Goal: Transaction & Acquisition: Purchase product/service

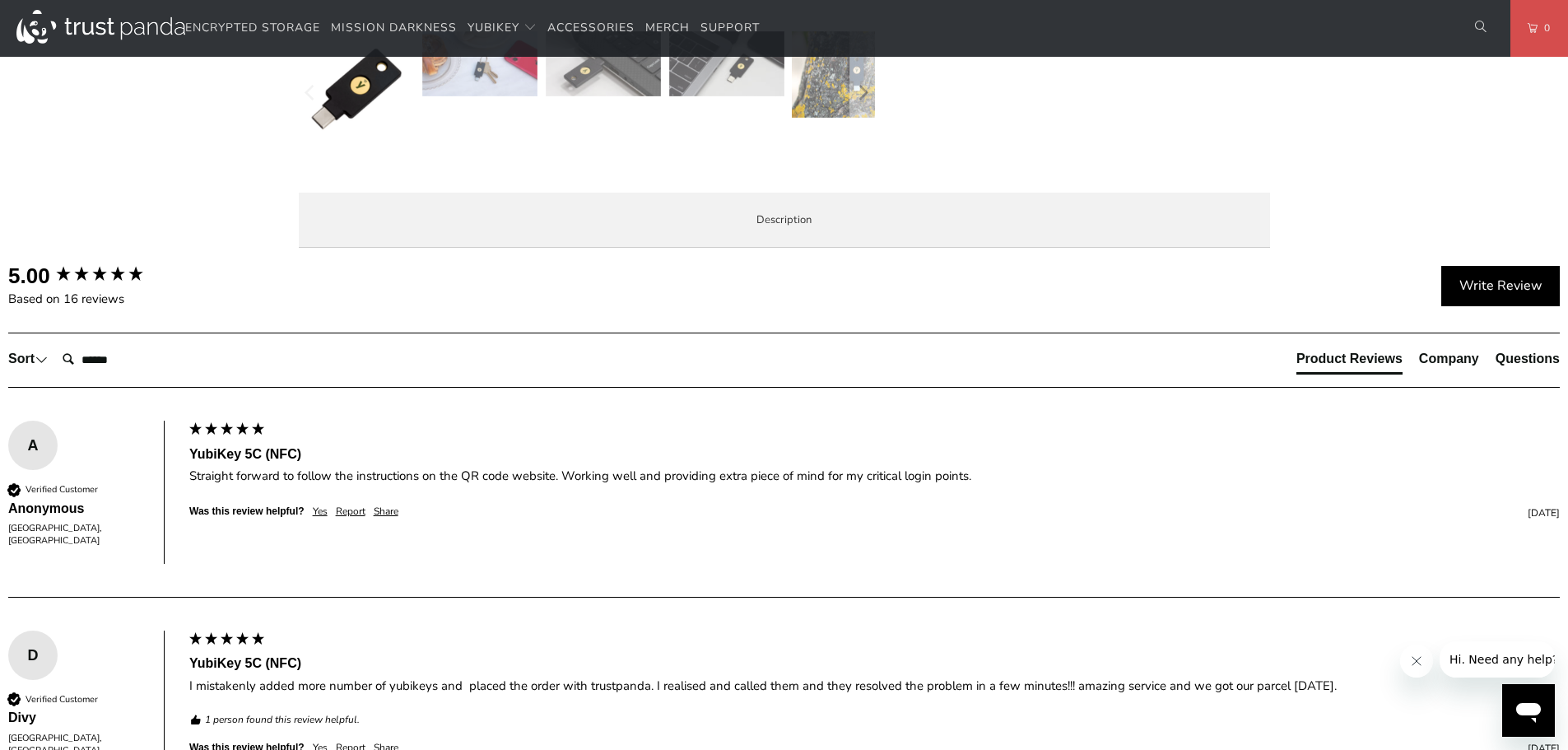
scroll to position [741, 0]
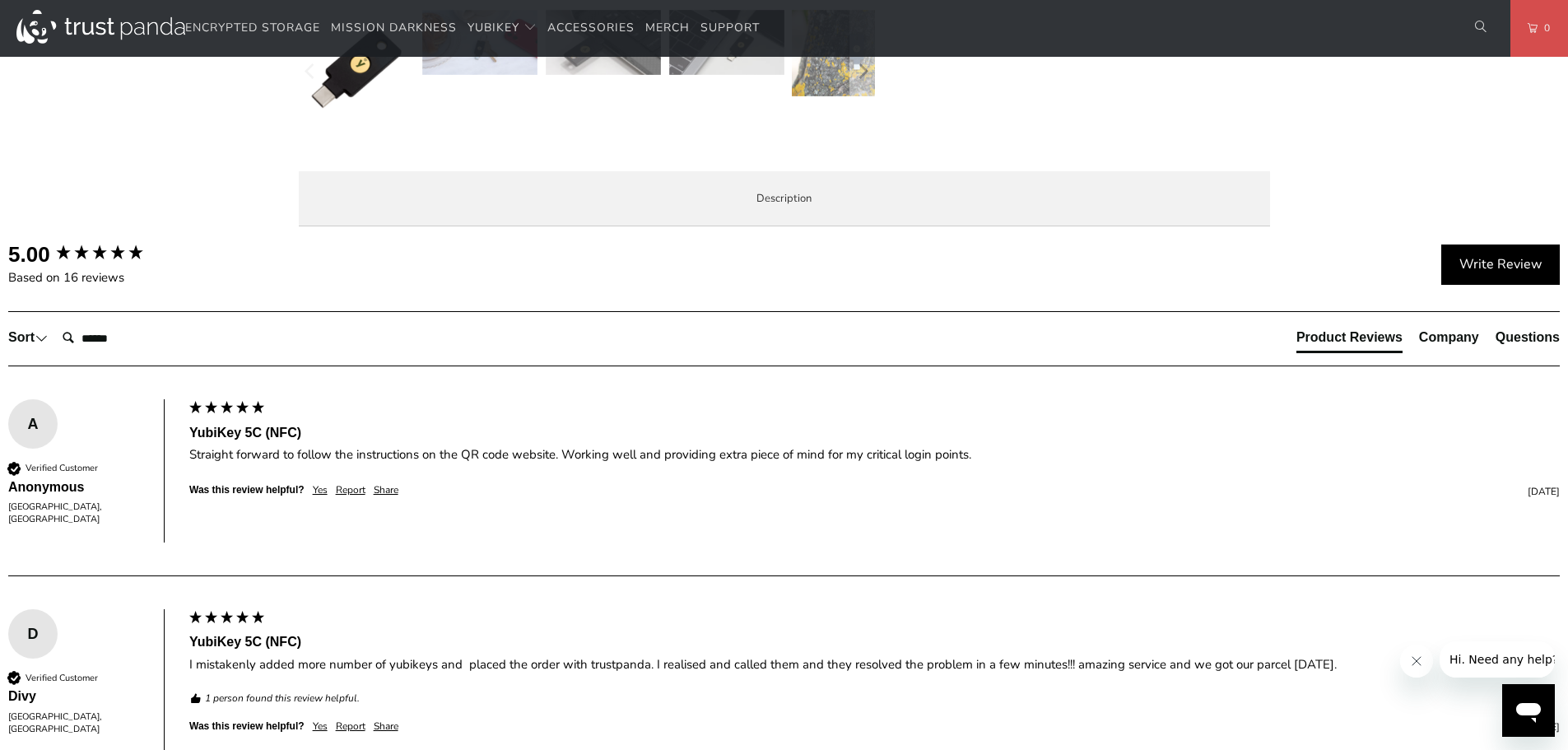
click at [0, 0] on span "Specifications" at bounding box center [0, 0] width 0 height 0
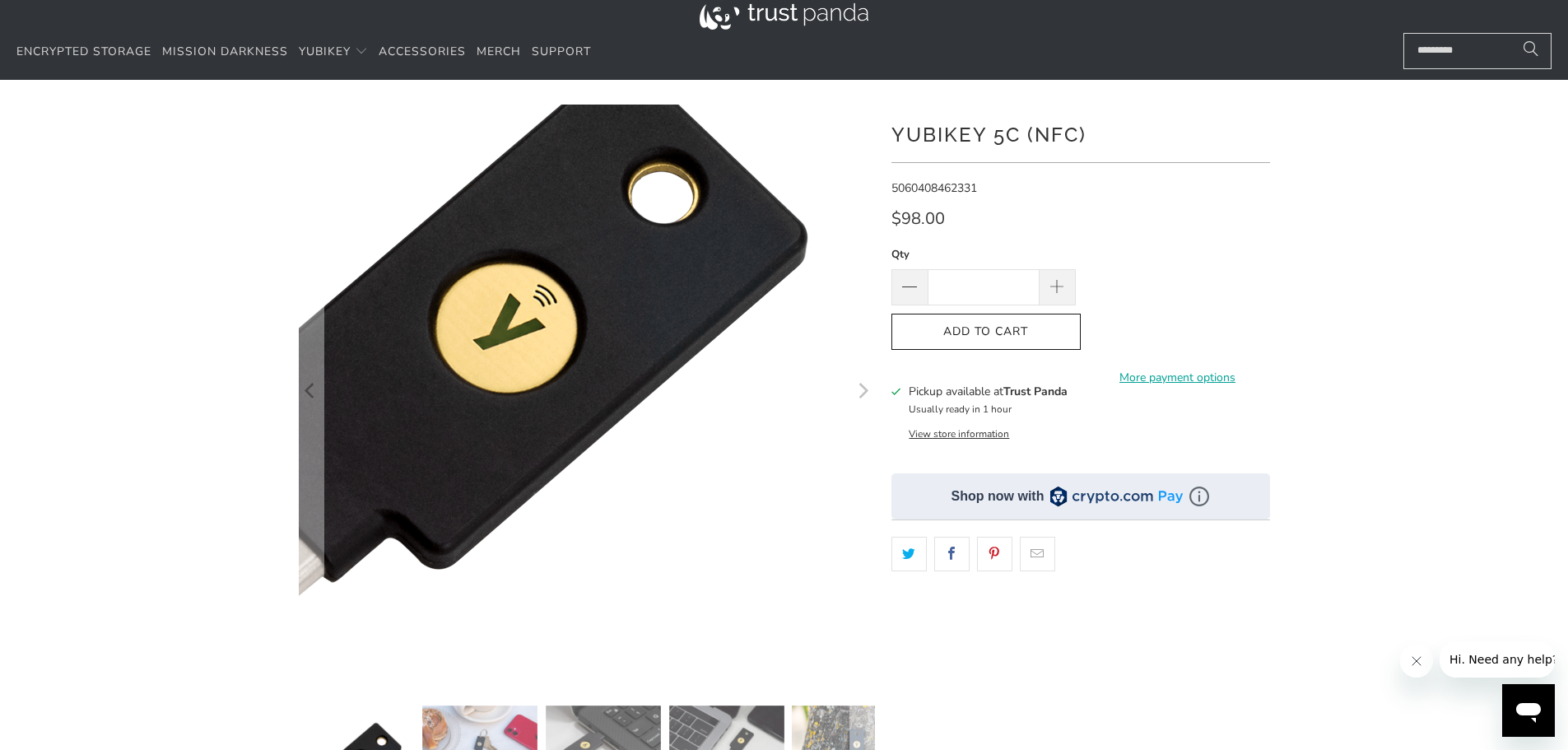
scroll to position [82, 0]
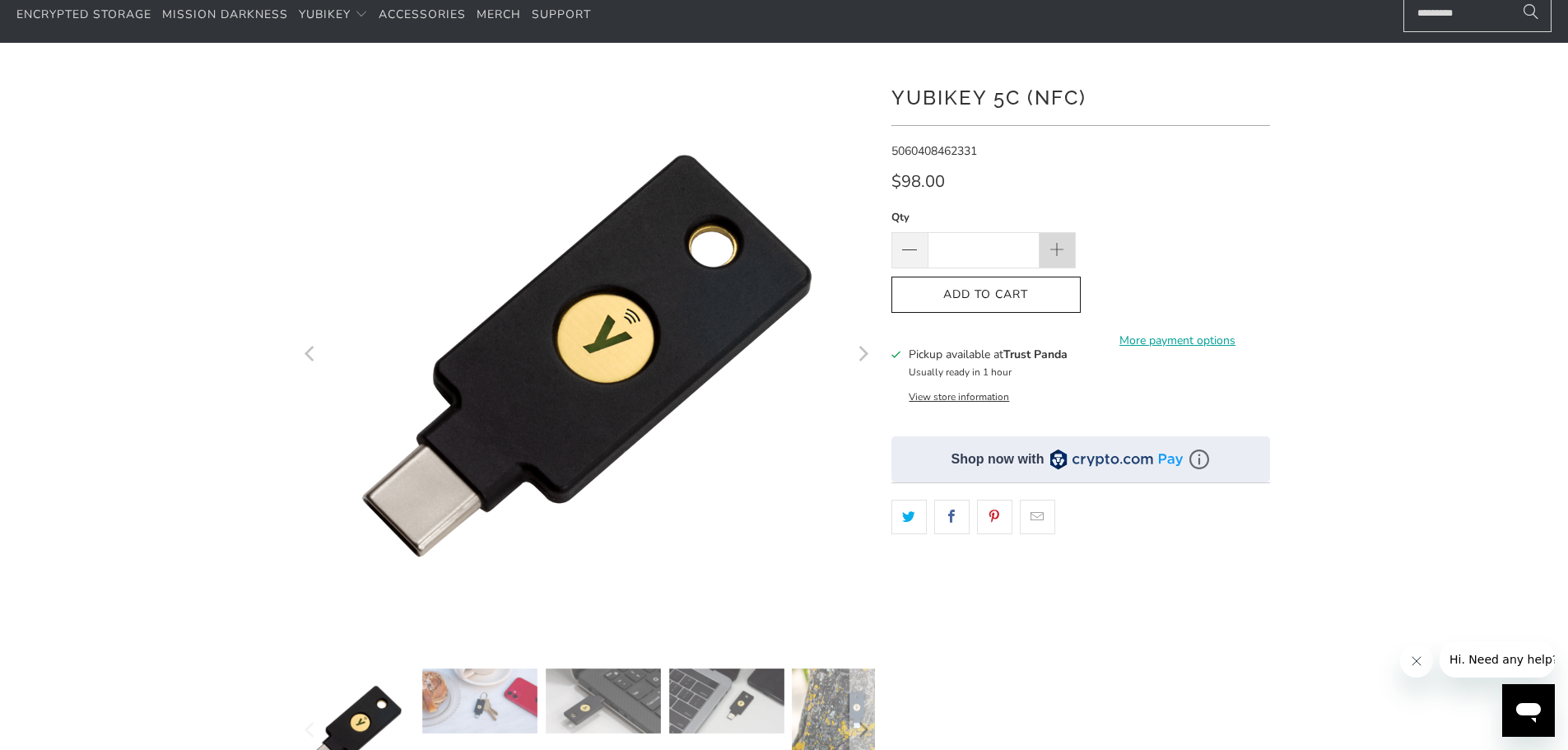
click at [1060, 250] on span at bounding box center [1057, 251] width 18 height 18
type input "*"
click at [1026, 298] on span "Add to Cart" at bounding box center [986, 295] width 154 height 14
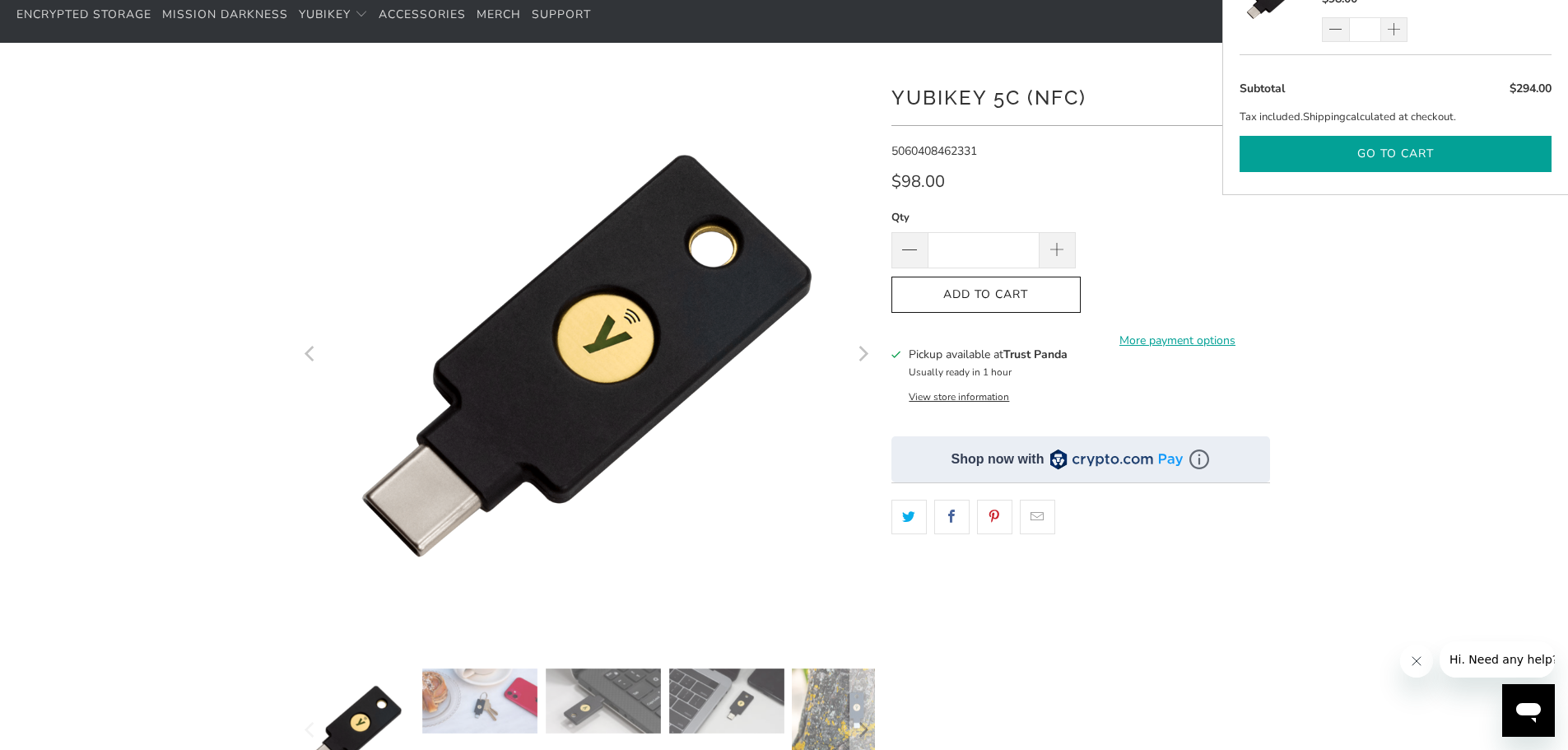
click at [1348, 153] on button "Go to cart" at bounding box center [1395, 154] width 312 height 37
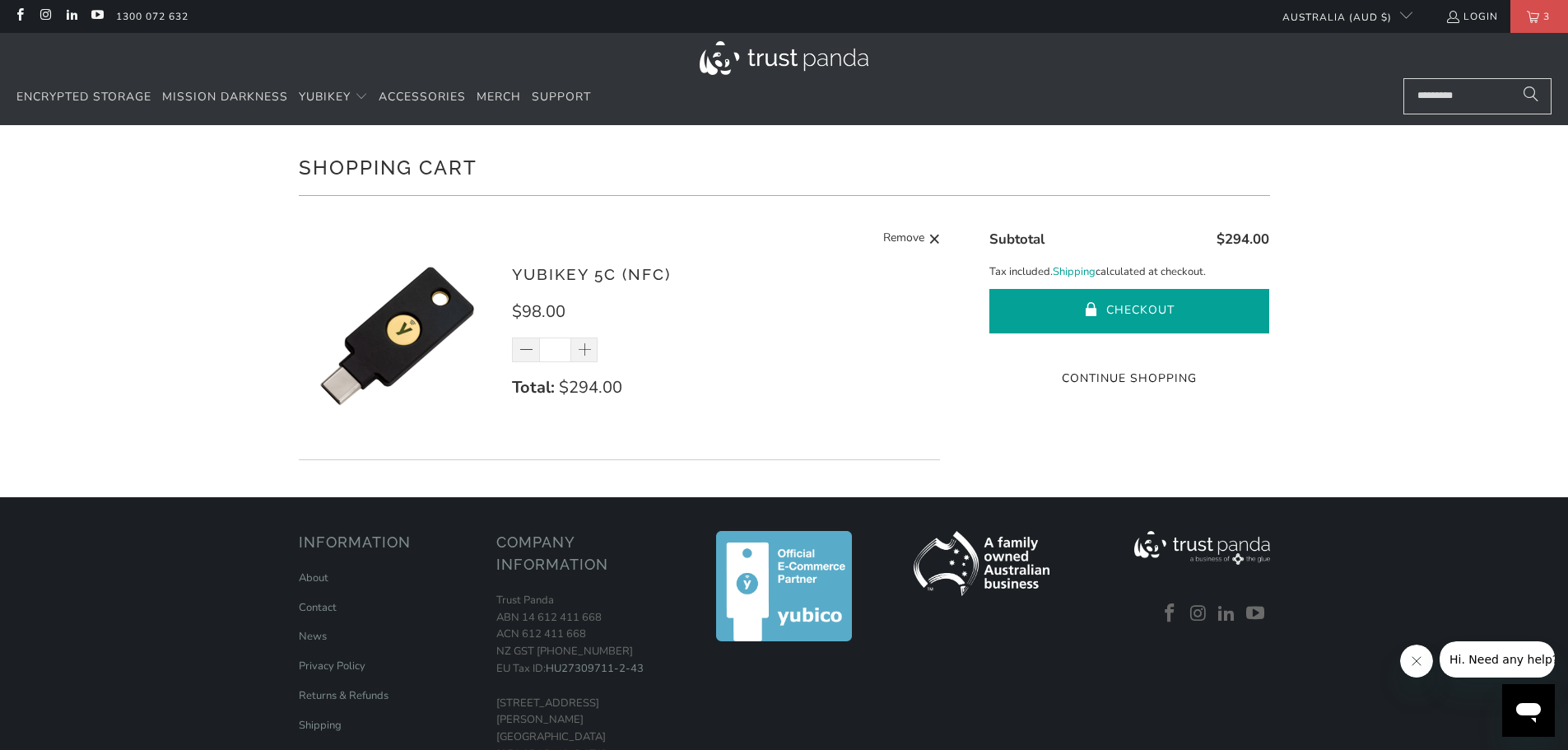
click at [1086, 303] on span "submit" at bounding box center [1092, 311] width 14 height 16
